Goal: Find specific page/section: Find specific page/section

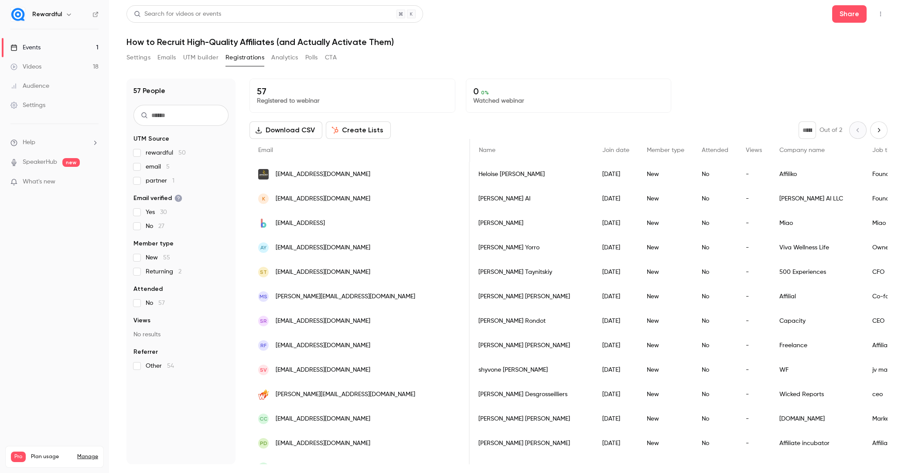
scroll to position [0, 158]
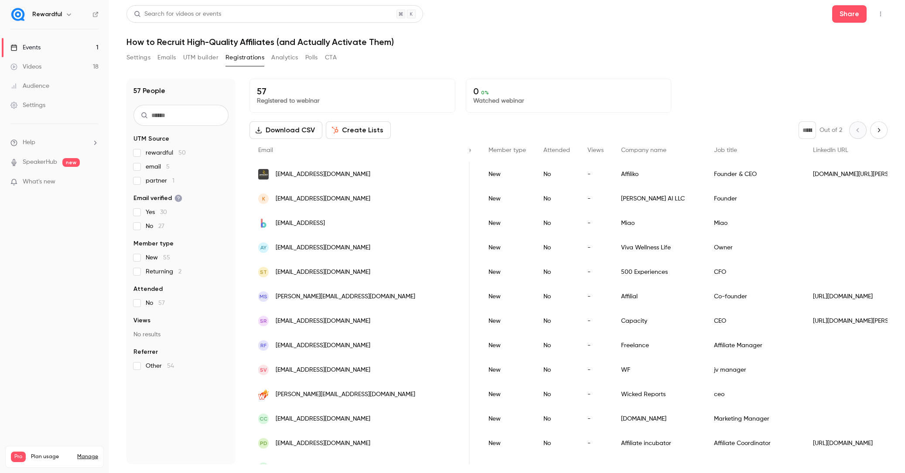
click at [85, 47] on link "Events 1" at bounding box center [54, 47] width 109 height 19
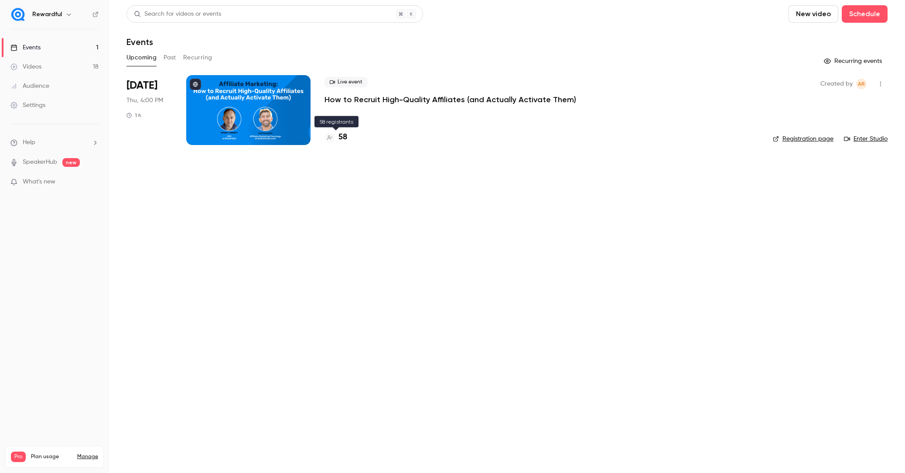
click at [343, 134] on h4 "58" at bounding box center [343, 137] width 9 height 12
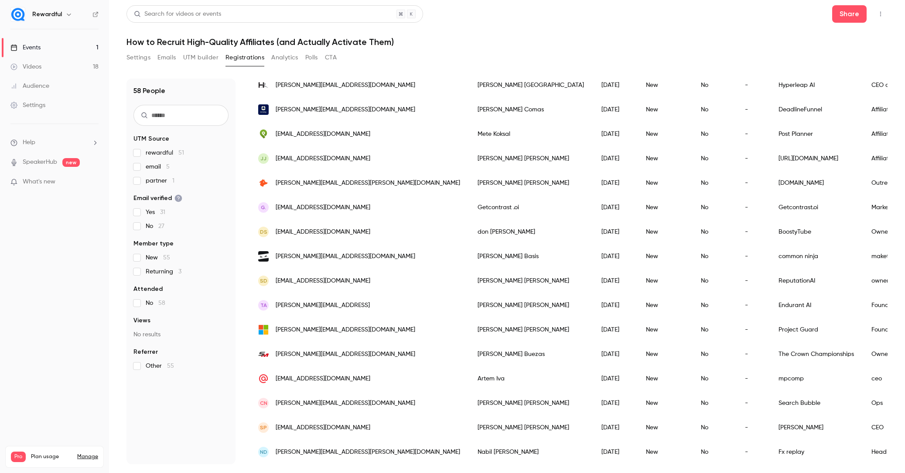
scroll to position [68, 0]
